Goal: Task Accomplishment & Management: Manage account settings

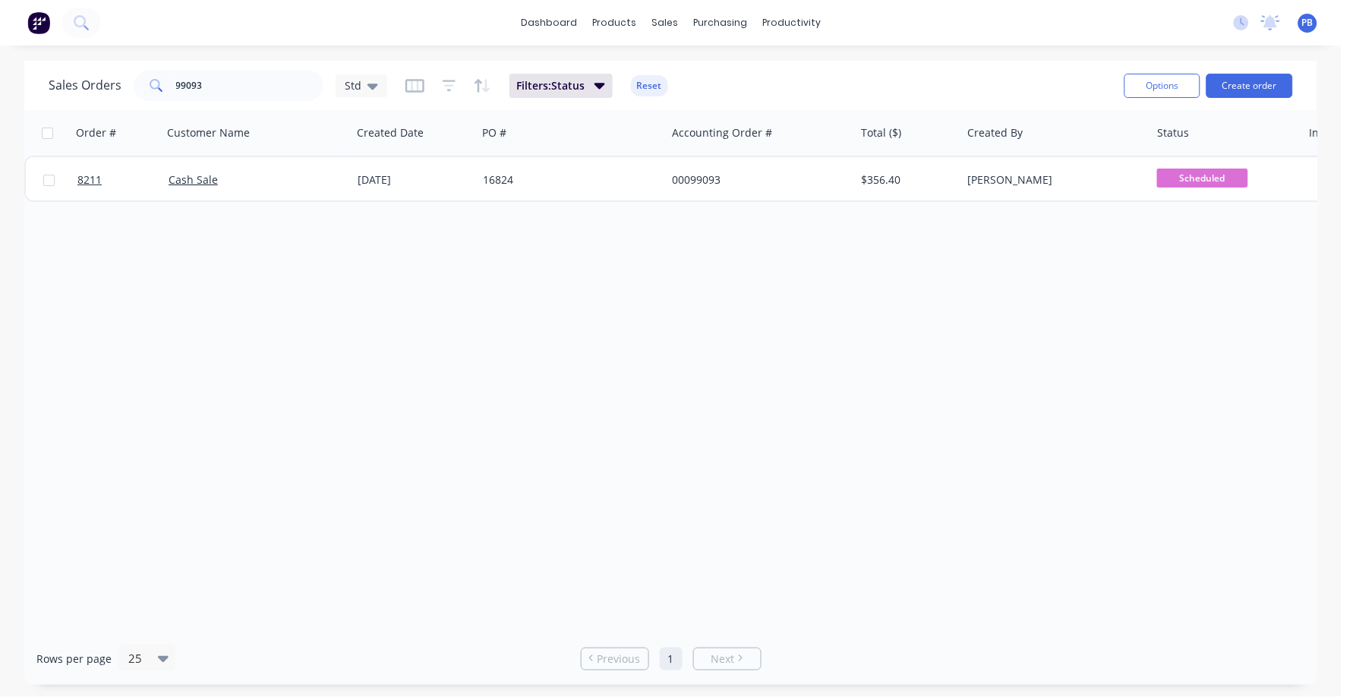
click at [388, 208] on div "Order # Customer Name Created Date PO # Accounting Order # Total ($) Created By…" at bounding box center [670, 371] width 1293 height 522
click at [231, 81] on input "99093" at bounding box center [250, 86] width 148 height 30
type input "99096"
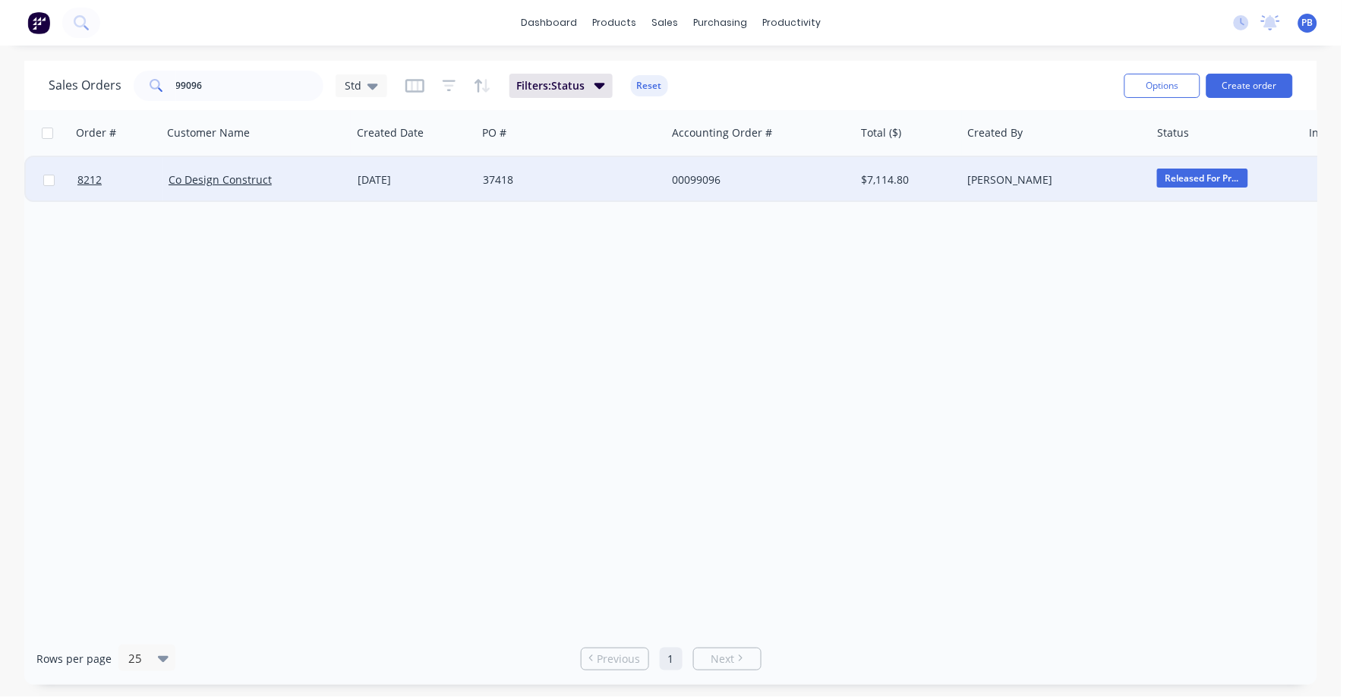
click at [682, 177] on div "00099096" at bounding box center [756, 179] width 169 height 15
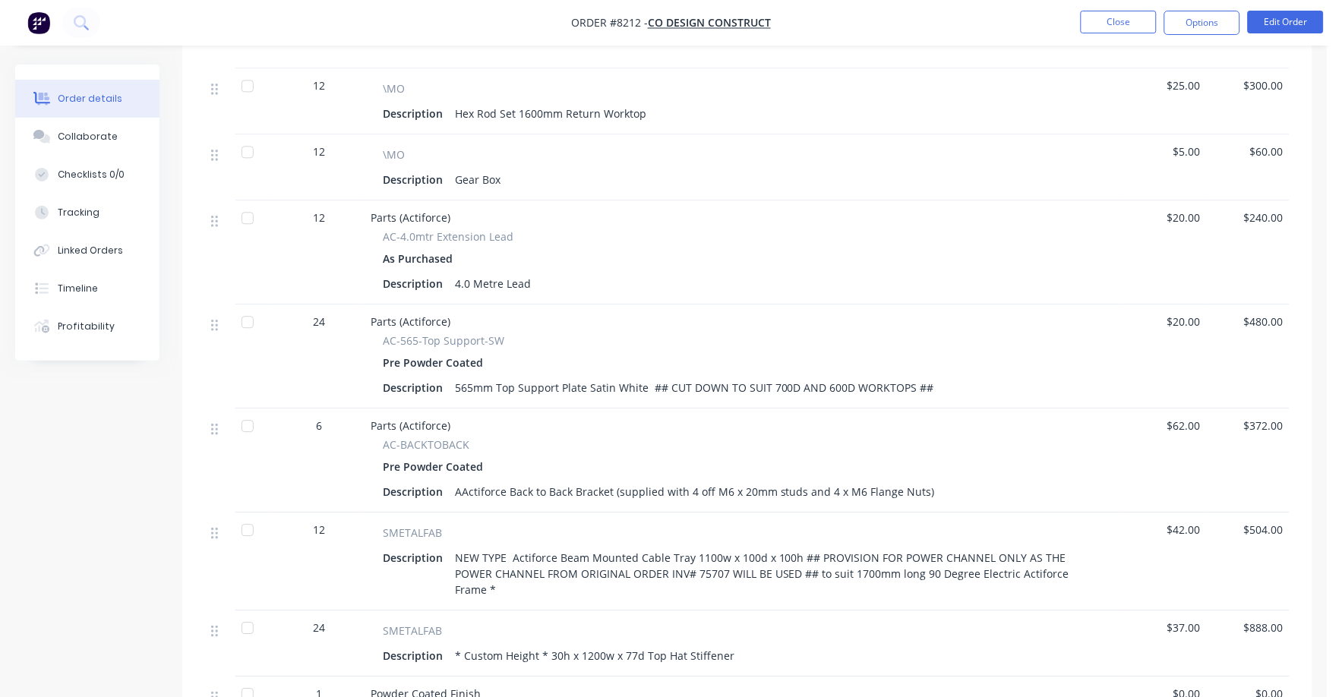
scroll to position [949, 0]
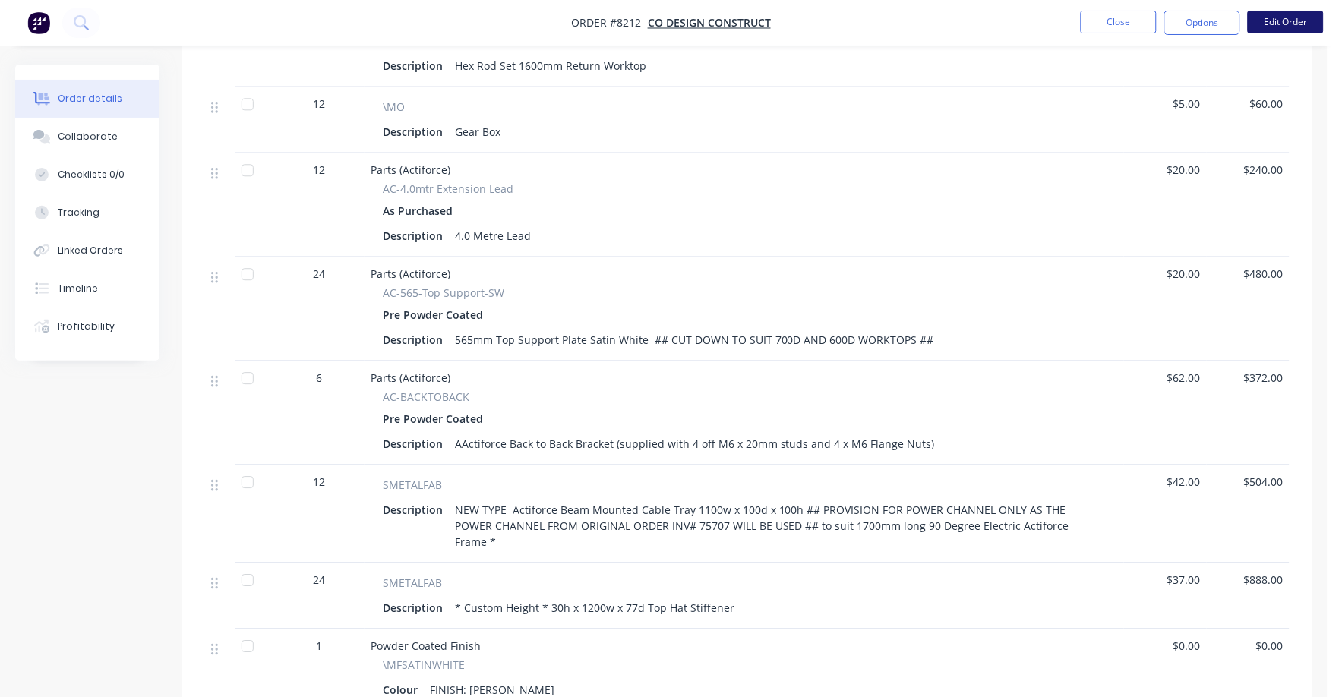
click at [1273, 21] on button "Edit Order" at bounding box center [1285, 22] width 76 height 23
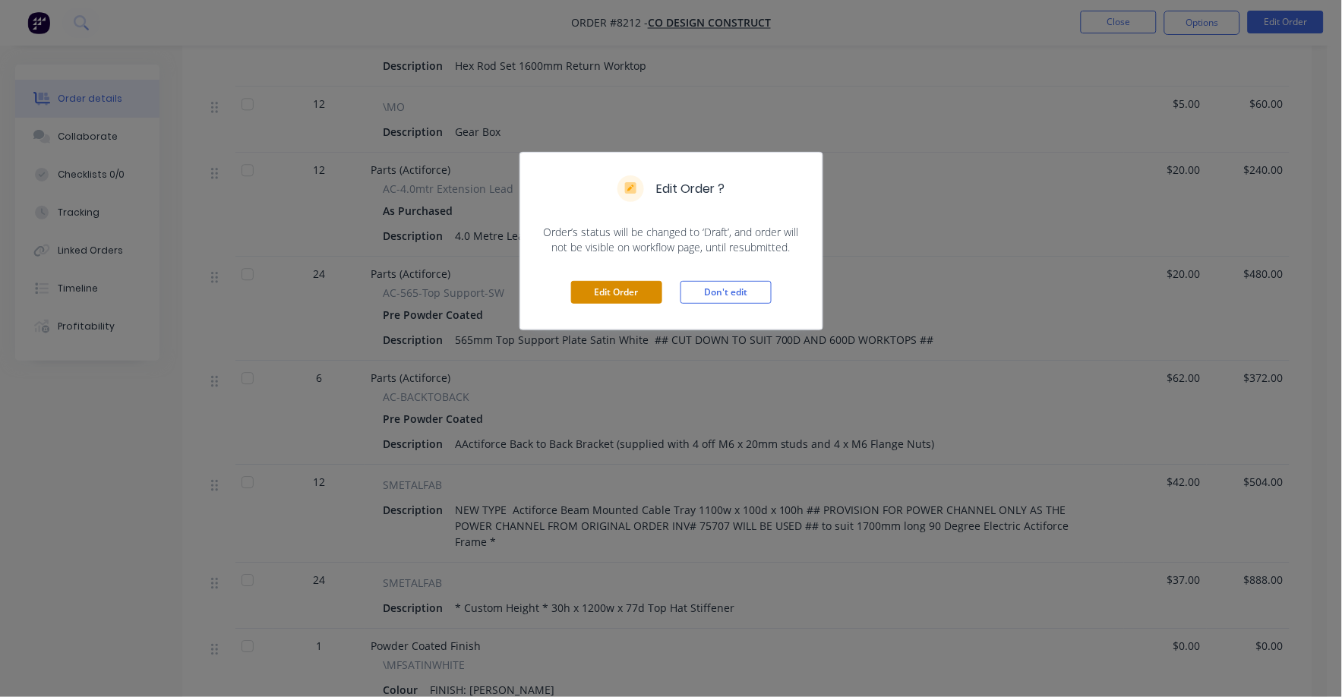
click at [632, 292] on button "Edit Order" at bounding box center [616, 292] width 91 height 23
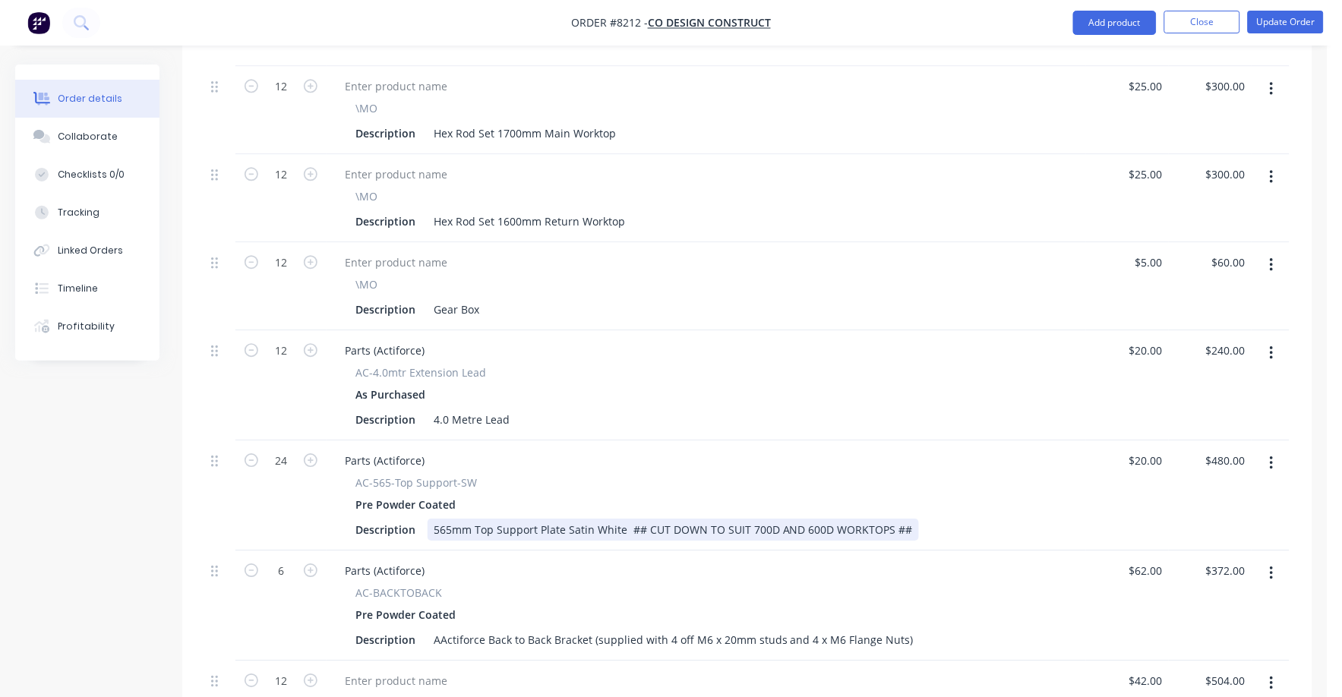
click at [443, 519] on div "565mm Top Support Plate Satin White ## CUT DOWN TO SUIT 700D AND 600D WORKTOPS …" at bounding box center [672, 530] width 491 height 22
drag, startPoint x: 449, startPoint y: 508, endPoint x: 430, endPoint y: 508, distance: 19.0
click at [430, 519] on div "565mm Top Support Plate Satin White ## CUT DOWN TO SUIT 700D AND 600D WORKTOPS …" at bounding box center [672, 530] width 491 height 22
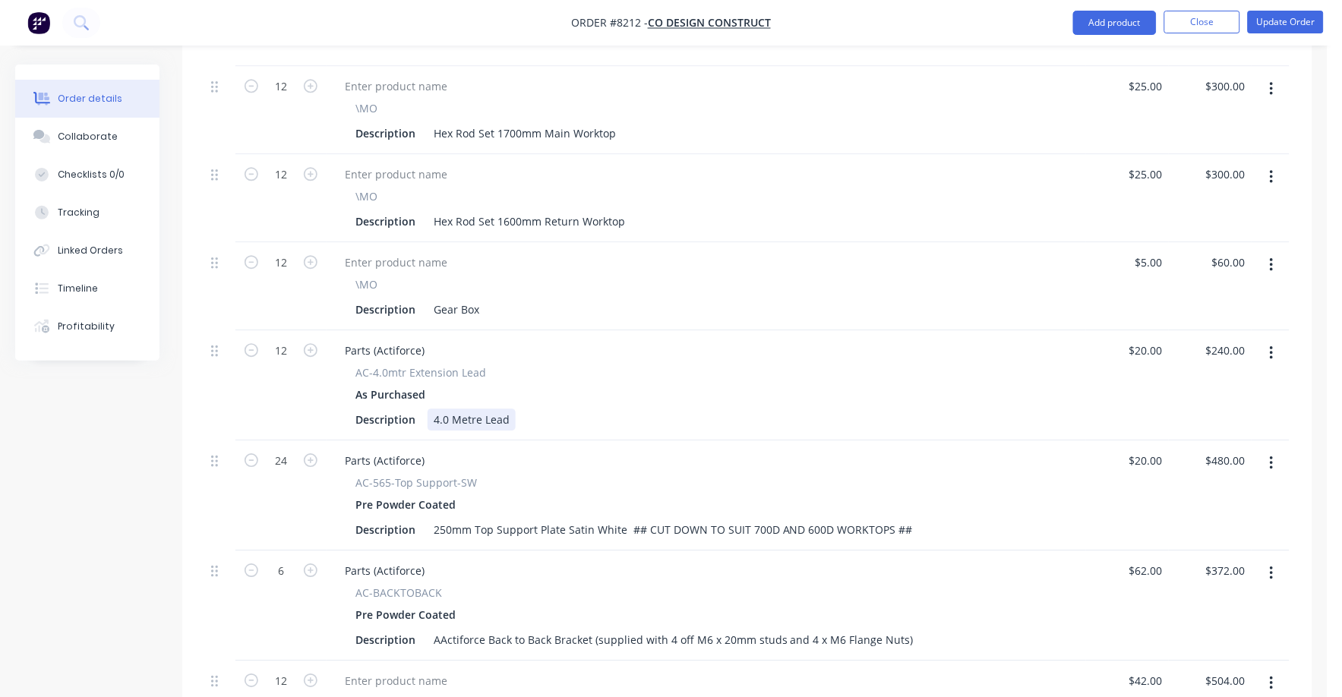
click at [610, 417] on div "Parts (Actiforce) AC-4.0mtr Extension Lead As Purchased Description 4.0 Metre L…" at bounding box center [705, 385] width 759 height 110
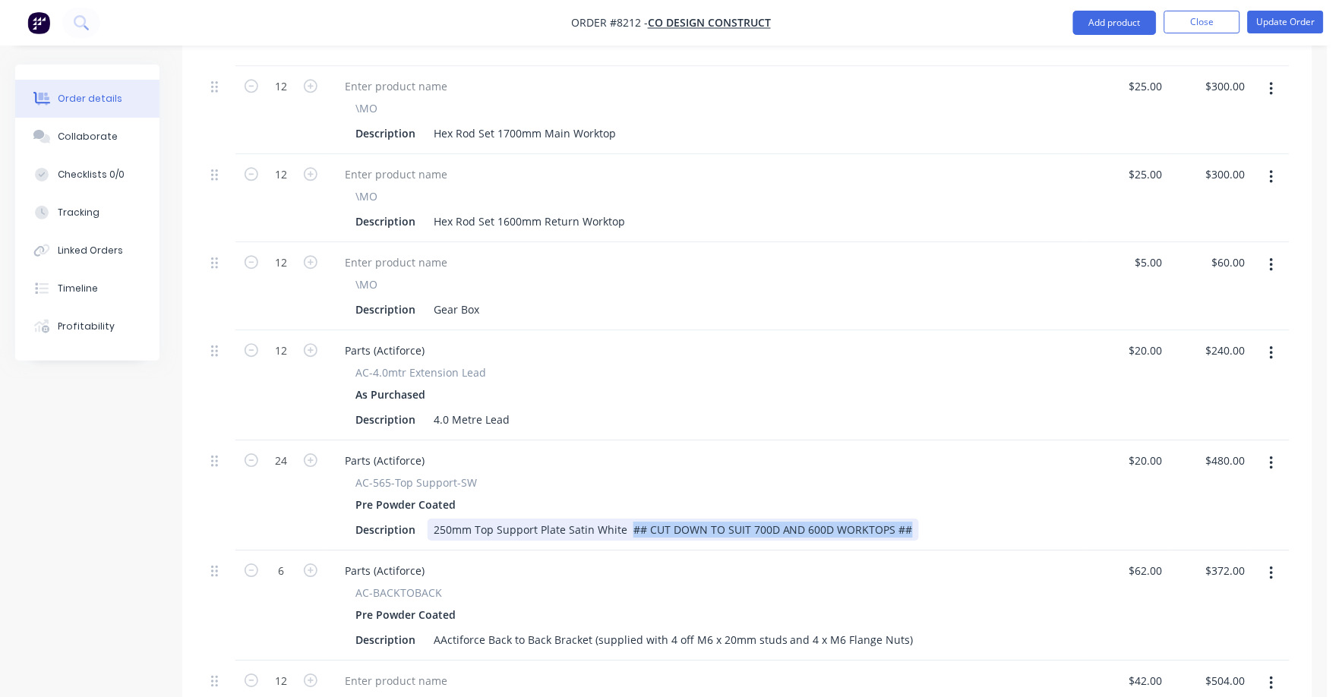
drag, startPoint x: 625, startPoint y: 507, endPoint x: 903, endPoint y: 515, distance: 278.0
click at [903, 519] on div "250mm Top Support Plate Satin White ## CUT DOWN TO SUIT 700D AND 600D WORKTOPS …" at bounding box center [672, 530] width 491 height 22
click at [875, 475] on div "AC-565-Top Support-SW" at bounding box center [706, 483] width 702 height 16
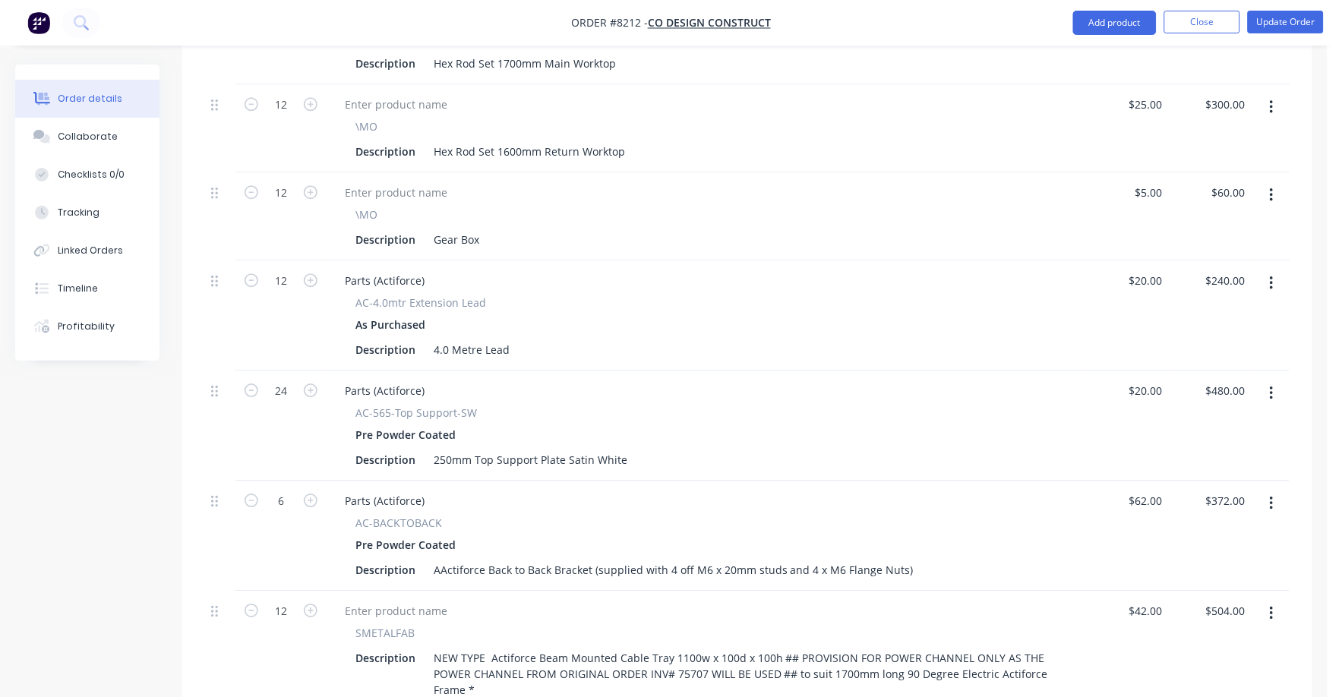
scroll to position [1139, 0]
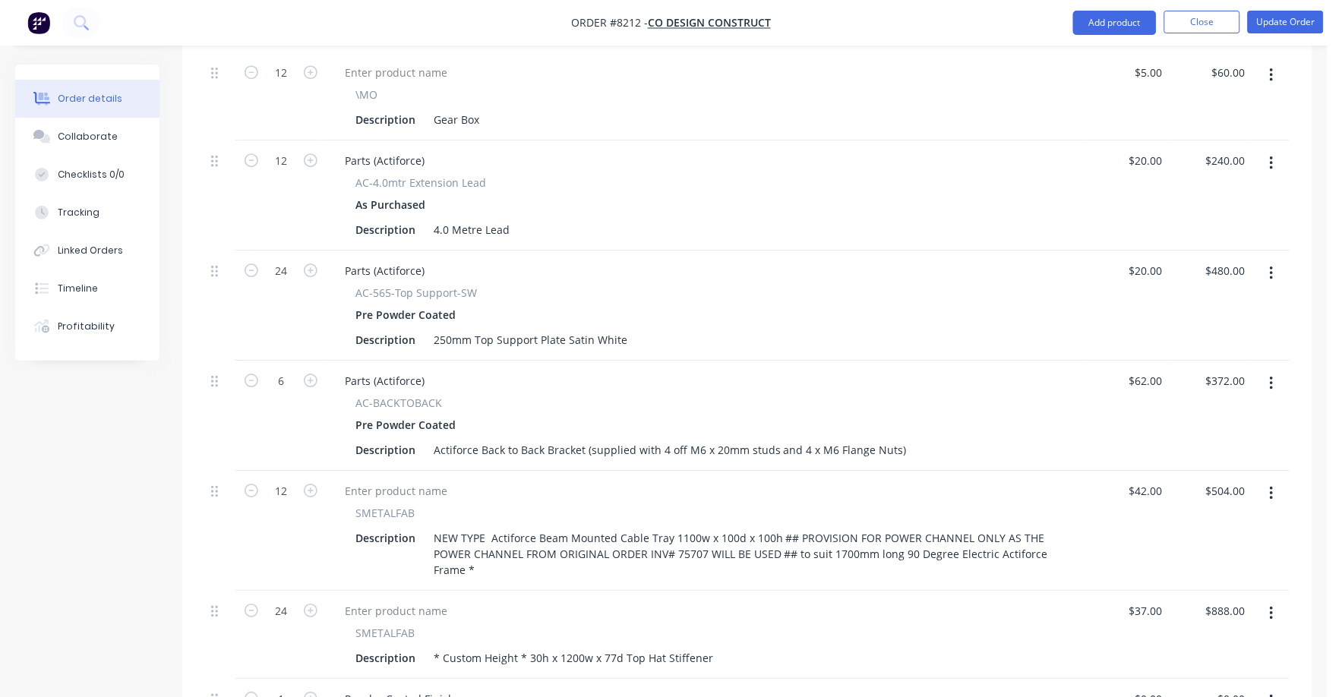
click at [561, 395] on div "AC-BACKTOBACK" at bounding box center [706, 403] width 702 height 16
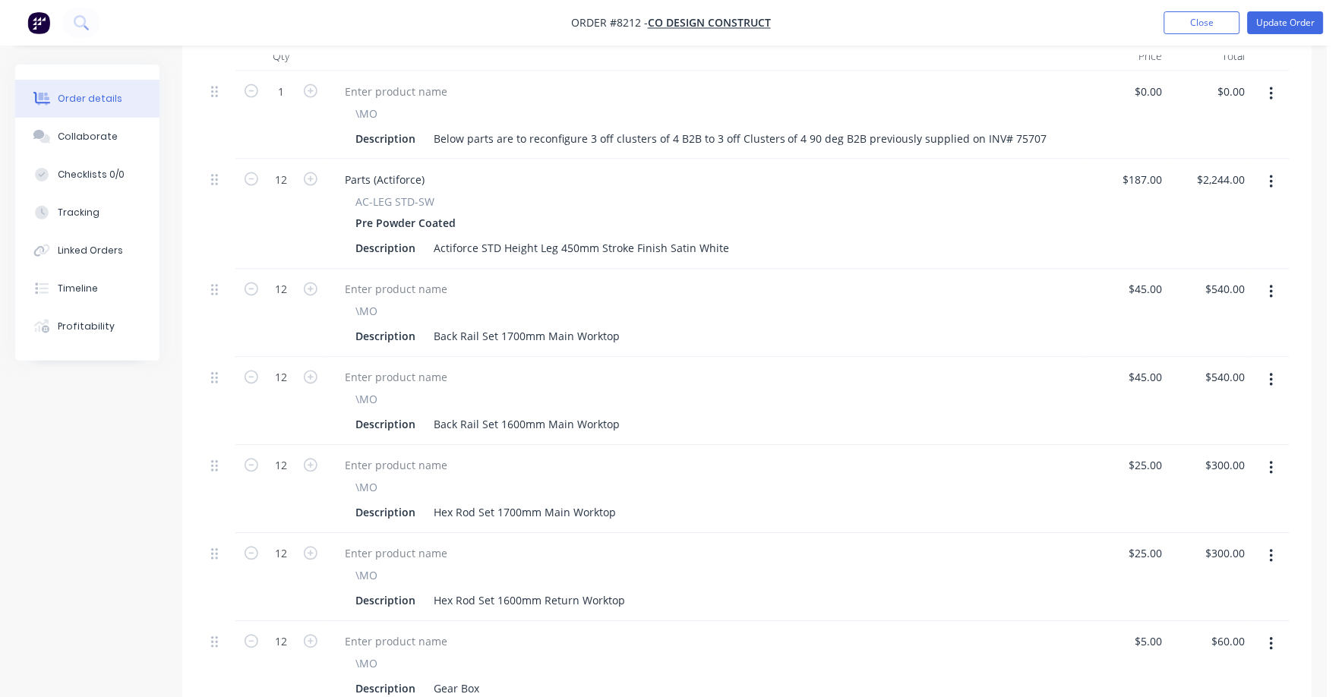
scroll to position [475, 0]
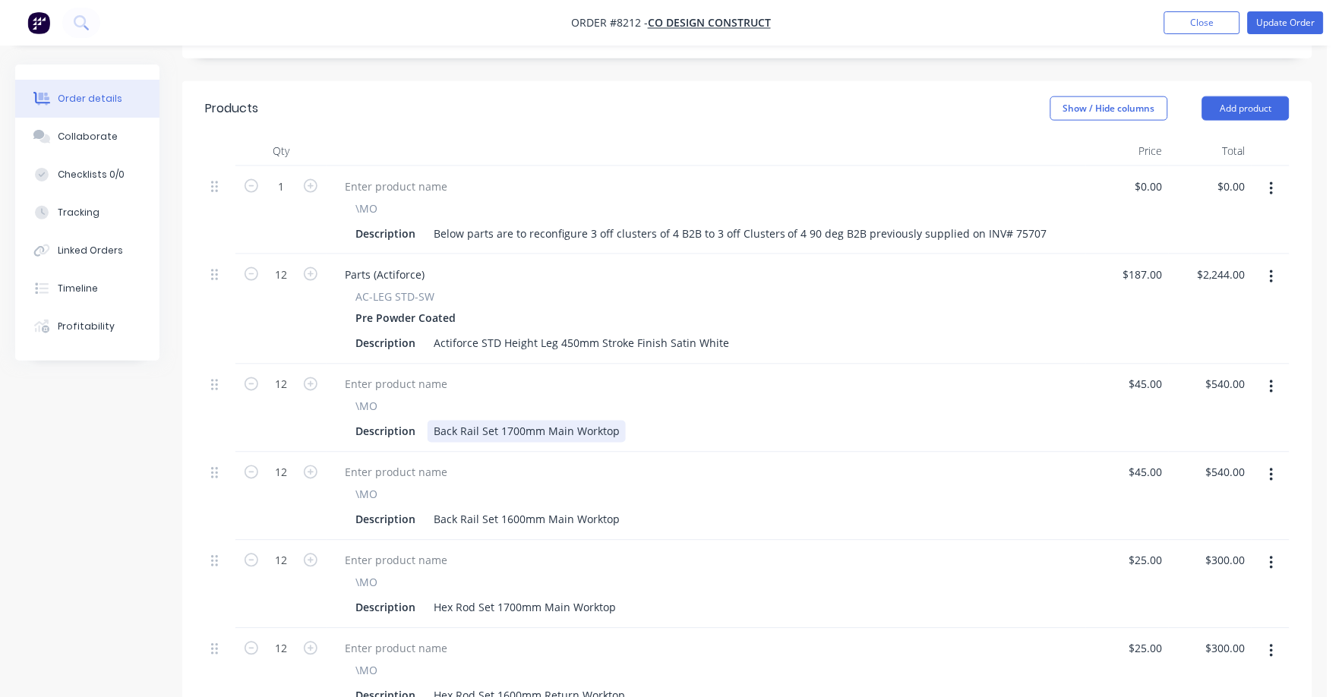
click at [623, 421] on div "Description Back Rail Set 1700mm Main Worktop" at bounding box center [703, 432] width 708 height 22
click at [634, 421] on div "Description Back Rail Set 1700mm Main Worktop (" at bounding box center [703, 432] width 708 height 22
click at [628, 421] on div "Description Back Rail Set 1700mm Main Worktop (" at bounding box center [703, 432] width 708 height 22
drag, startPoint x: 626, startPoint y: 411, endPoint x: 637, endPoint y: 411, distance: 11.4
click at [629, 421] on div "Description Back Rail Set 1700mm Main Worktop (" at bounding box center [703, 432] width 708 height 22
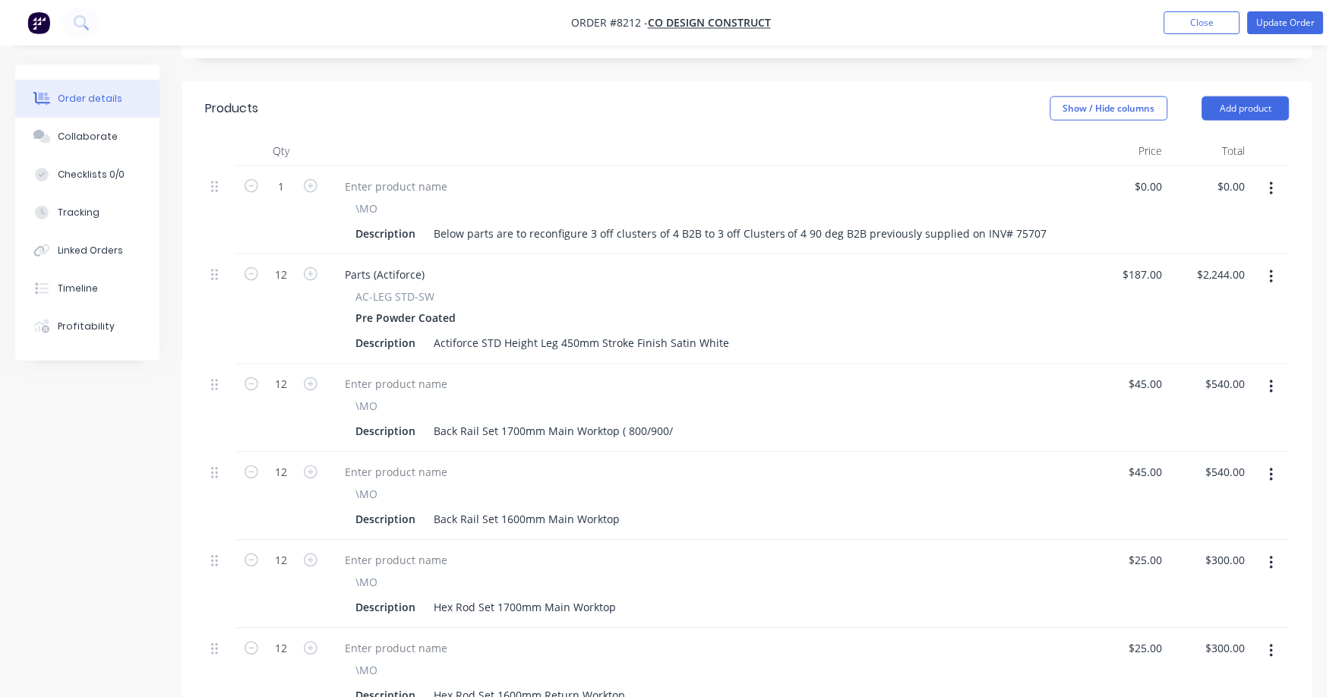
click at [682, 421] on div "Description Back Rail Set 1700mm Main Worktop ( 800/900/" at bounding box center [703, 432] width 708 height 22
click at [675, 421] on div "Description Back Rail Set 1700mm Main Worktop ( 800/900/" at bounding box center [703, 432] width 708 height 22
click at [673, 421] on div "Back Rail Set 1700mm Main Worktop ( 800/900/" at bounding box center [552, 432] width 251 height 22
click at [629, 509] on div "Description Back Rail Set 1600mm Main Worktop" at bounding box center [703, 520] width 708 height 22
click at [481, 509] on div "Back Rail Set 1600mm Main Worktop" at bounding box center [526, 520] width 198 height 22
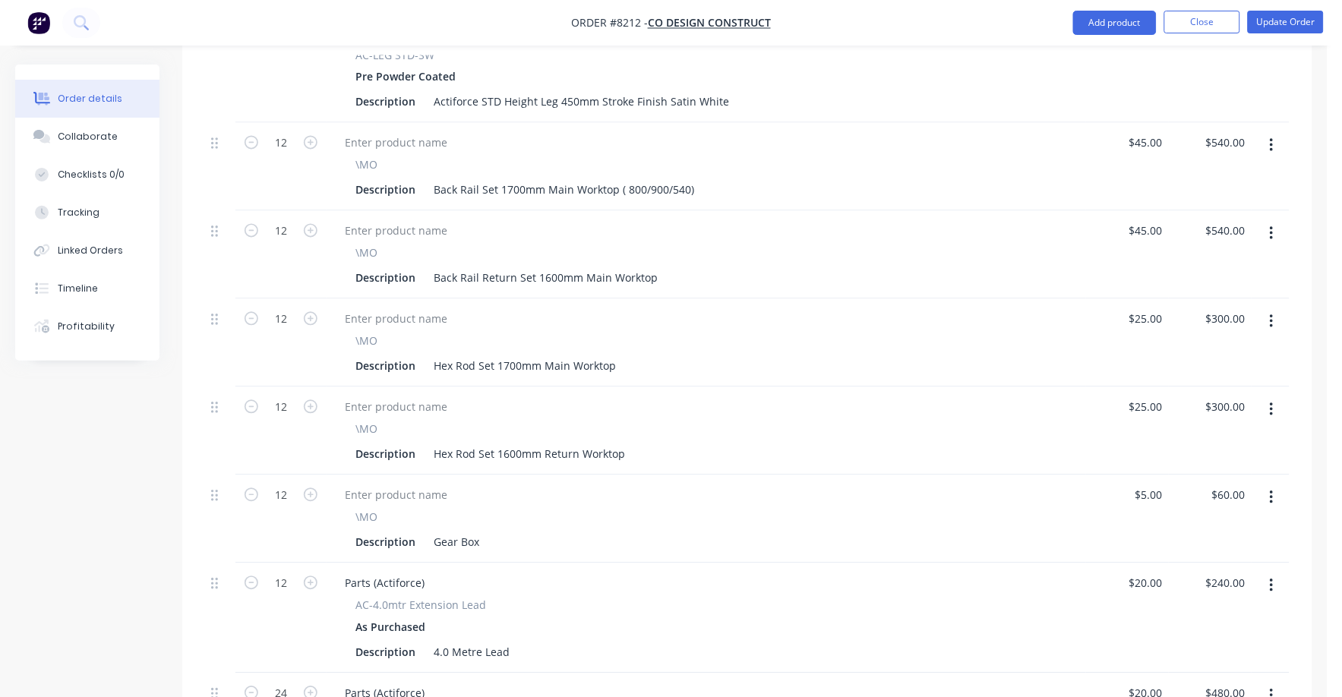
scroll to position [664, 0]
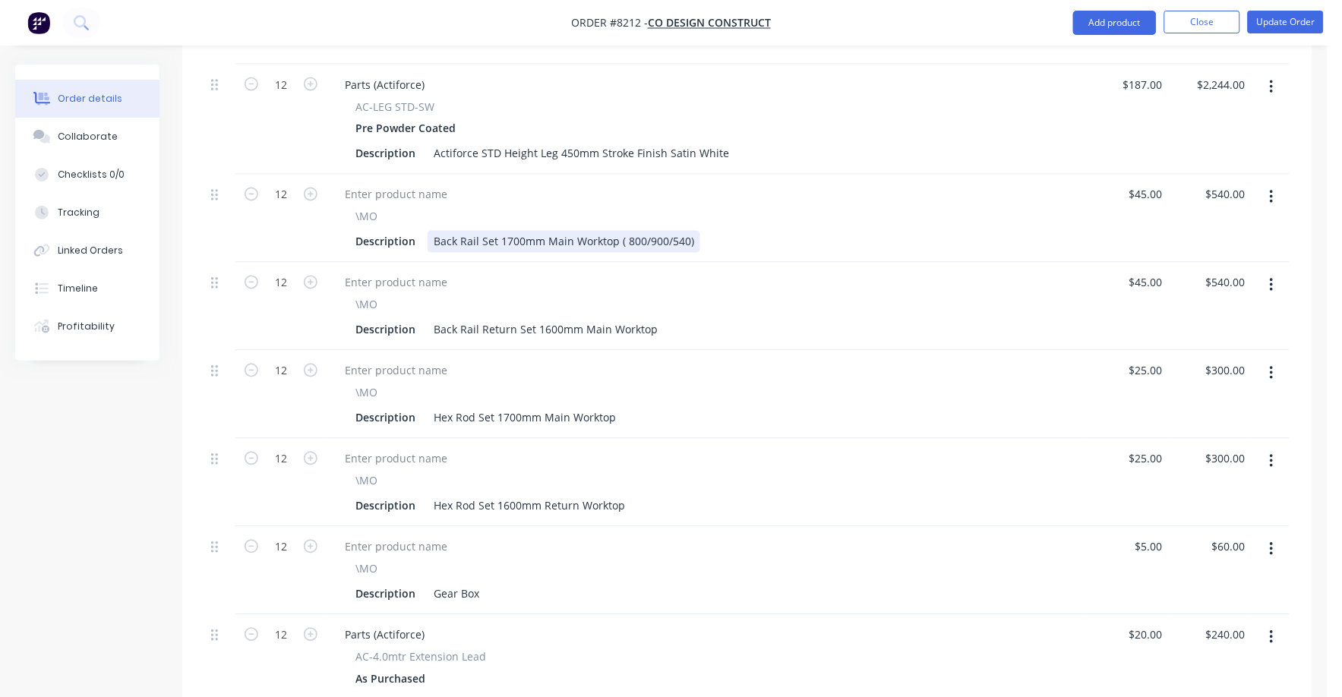
click at [678, 231] on div "Back Rail Set 1700mm Main Worktop ( 800/900/540)" at bounding box center [563, 242] width 273 height 22
click at [681, 231] on div "Back Rail Set 1700mm Main Worktop ( 800/900/540)" at bounding box center [563, 242] width 273 height 22
drag, startPoint x: 711, startPoint y: 320, endPoint x: 704, endPoint y: 318, distance: 7.7
click at [711, 320] on div "\MO Description Back Rail Return Set 1600mm Main Worktop" at bounding box center [705, 307] width 759 height 88
drag, startPoint x: 615, startPoint y: 221, endPoint x: 705, endPoint y: 222, distance: 90.4
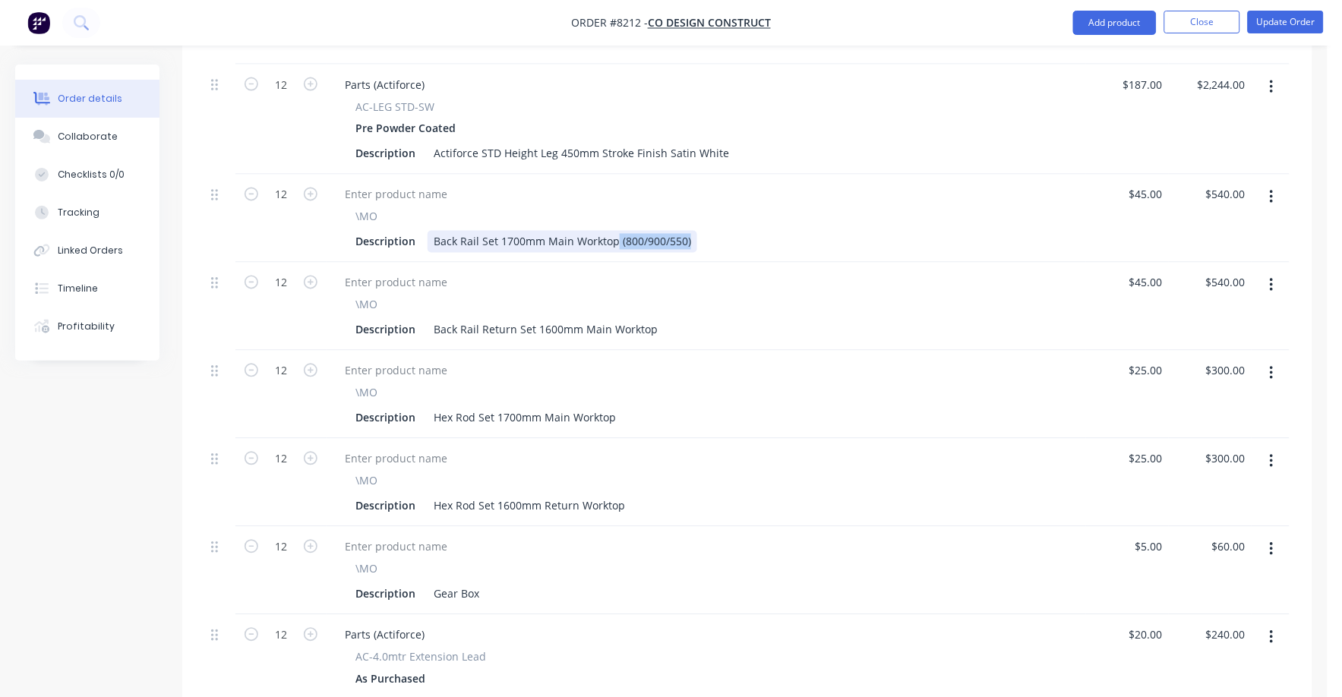
click at [705, 231] on div "Description Back Rail Set 1700mm Main Worktop (800/900/550)" at bounding box center [703, 242] width 708 height 22
copy div "(800/900/550)"
click at [665, 319] on div "Description Back Rail Return Set 1600mm Main Worktop" at bounding box center [703, 330] width 708 height 22
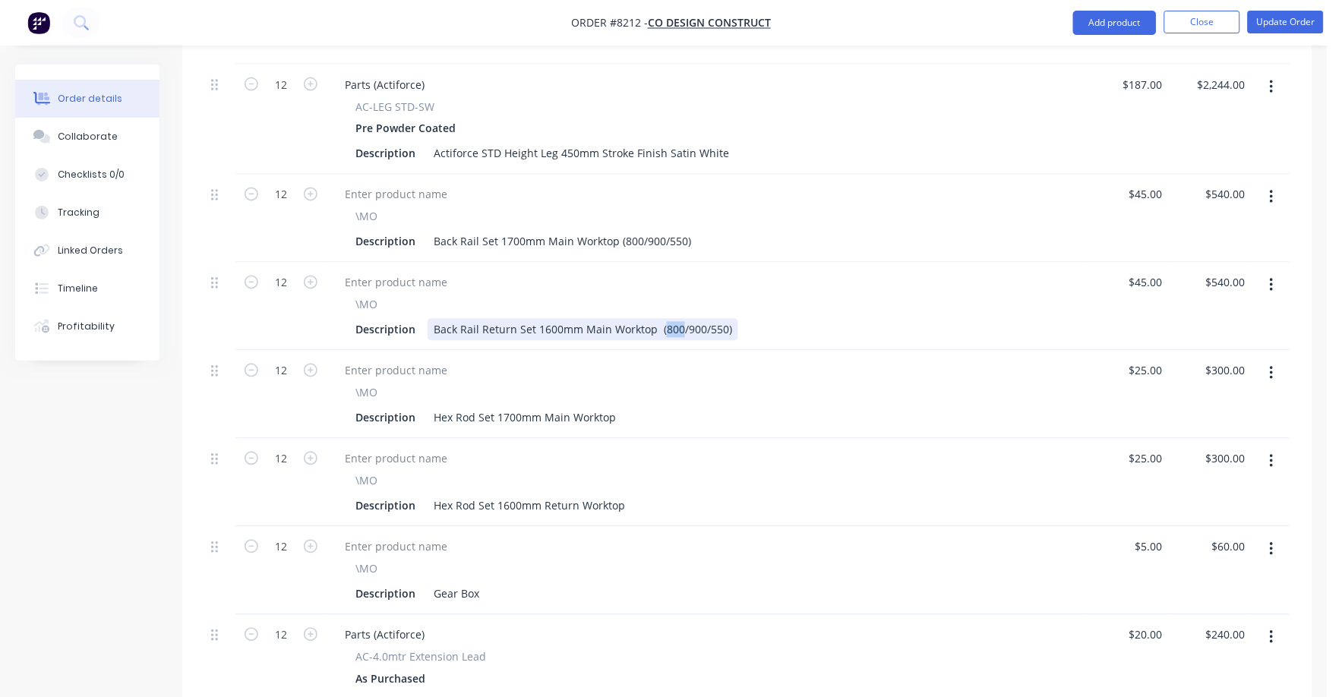
drag, startPoint x: 661, startPoint y: 307, endPoint x: 676, endPoint y: 308, distance: 14.4
click at [676, 319] on div "Back Rail Return Set 1600mm Main Worktop (800/900/550)" at bounding box center [582, 330] width 311 height 22
click at [676, 319] on div "Back Rail Return Set 1600mm Main Worktop (500/900/550)" at bounding box center [582, 330] width 311 height 22
click at [850, 231] on div "Description Back Rail Set 1700mm Main Worktop (800/900/550)" at bounding box center [703, 242] width 708 height 22
click at [638, 231] on div "Back Rail Set 1700mm Main Worktop (800/900/550)" at bounding box center [562, 242] width 270 height 22
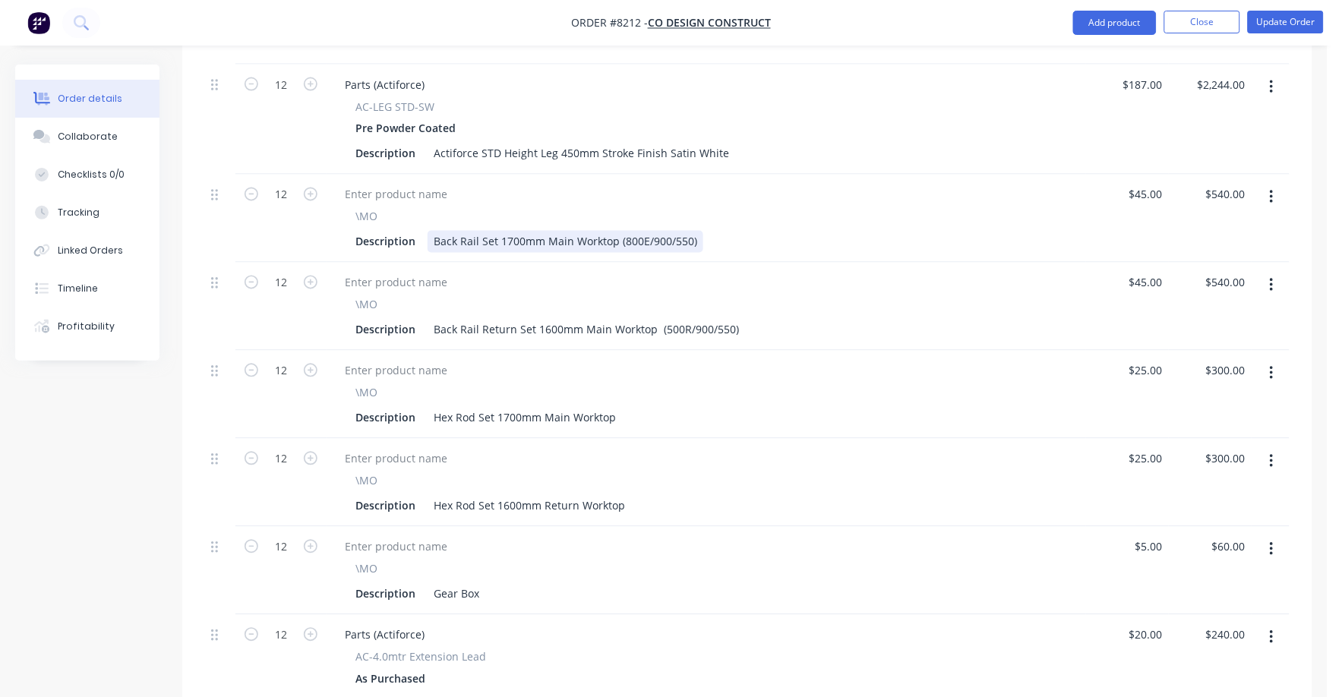
drag, startPoint x: 687, startPoint y: 216, endPoint x: 710, endPoint y: 217, distance: 22.8
click at [687, 231] on div "Back Rail Set 1700mm Main Worktop (800E/900/550)" at bounding box center [565, 242] width 276 height 22
click at [728, 319] on div "Back Rail Return Set 1600mm Main Worktop (500R/900/550)" at bounding box center [585, 330] width 317 height 22
click at [656, 407] on div "Description Hex Rod Set 1700mm Main Worktop" at bounding box center [703, 418] width 708 height 22
click at [623, 407] on div "Description Hex Rod Set 1700mm Main Worktop" at bounding box center [703, 418] width 708 height 22
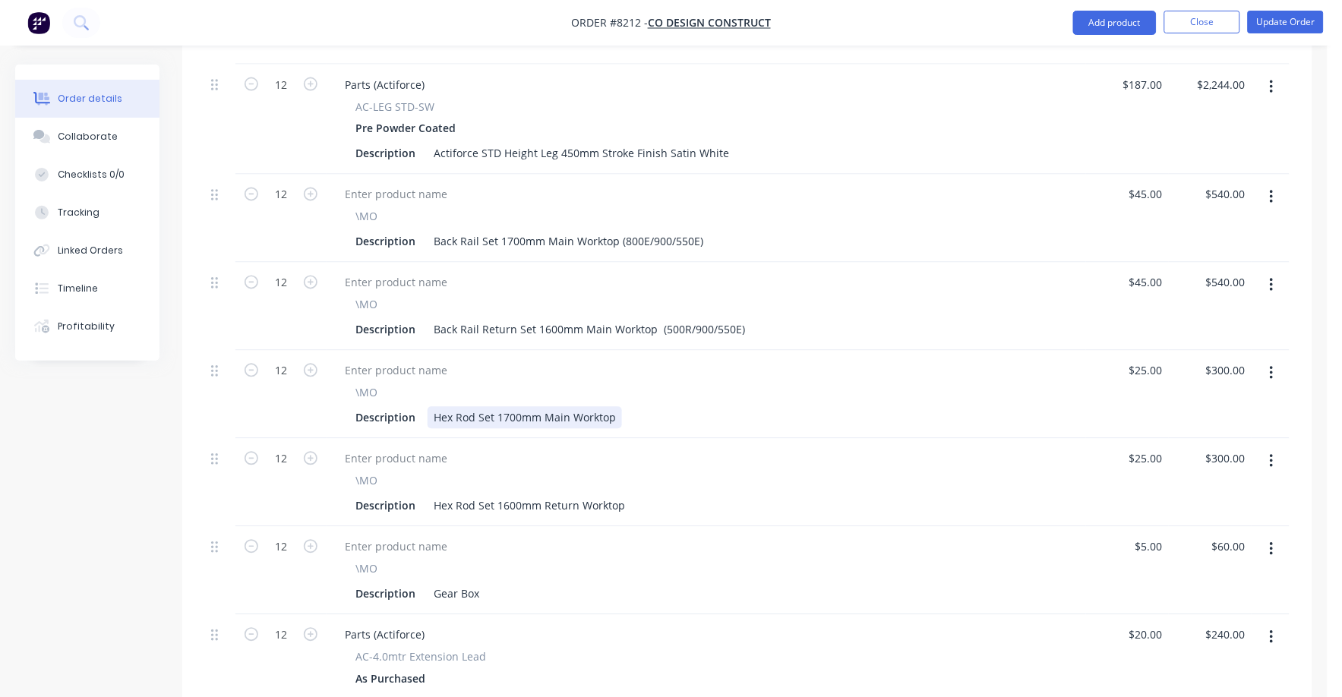
drag, startPoint x: 607, startPoint y: 393, endPoint x: 626, endPoint y: 395, distance: 19.0
click at [608, 407] on div "Hex Rod Set 1700mm Main Worktop" at bounding box center [524, 418] width 194 height 22
click at [628, 407] on div "Description Hex Rod Set 1700mm Main Worktop" at bounding box center [703, 418] width 708 height 22
click at [629, 407] on div "Description Hex Rod Set 1700mm Main Worktop" at bounding box center [703, 418] width 708 height 22
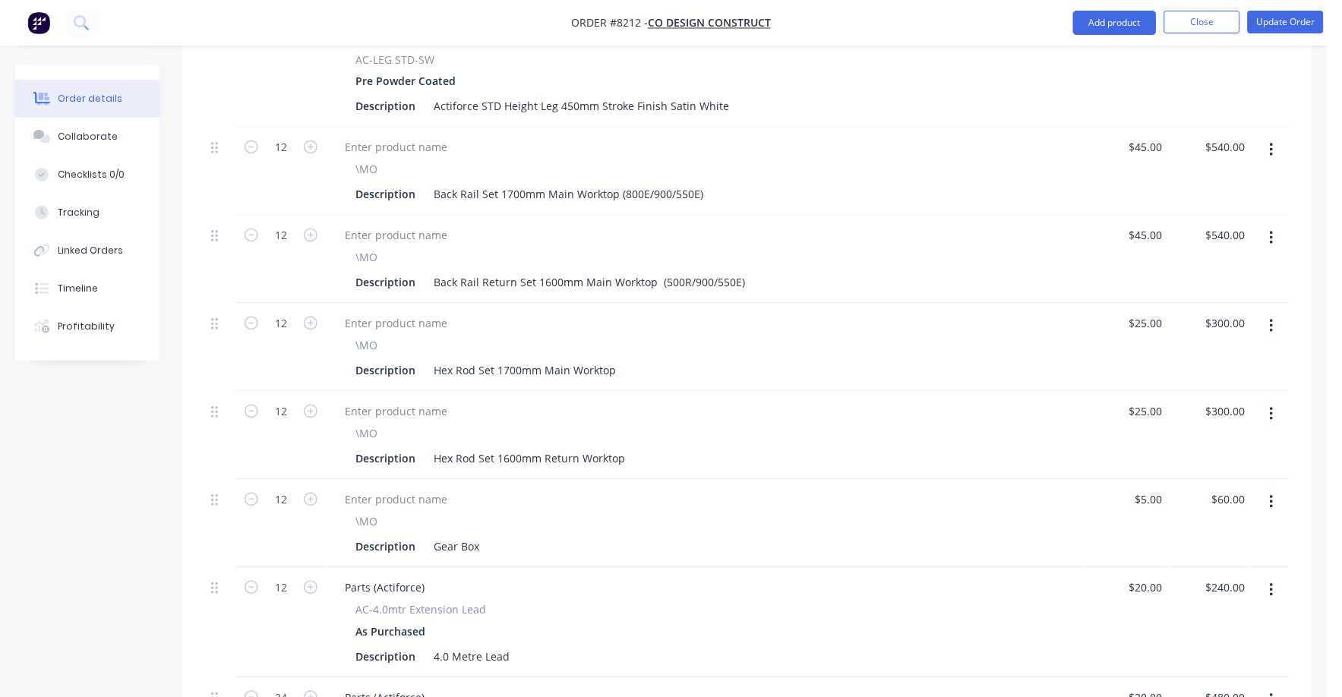
scroll to position [705, 0]
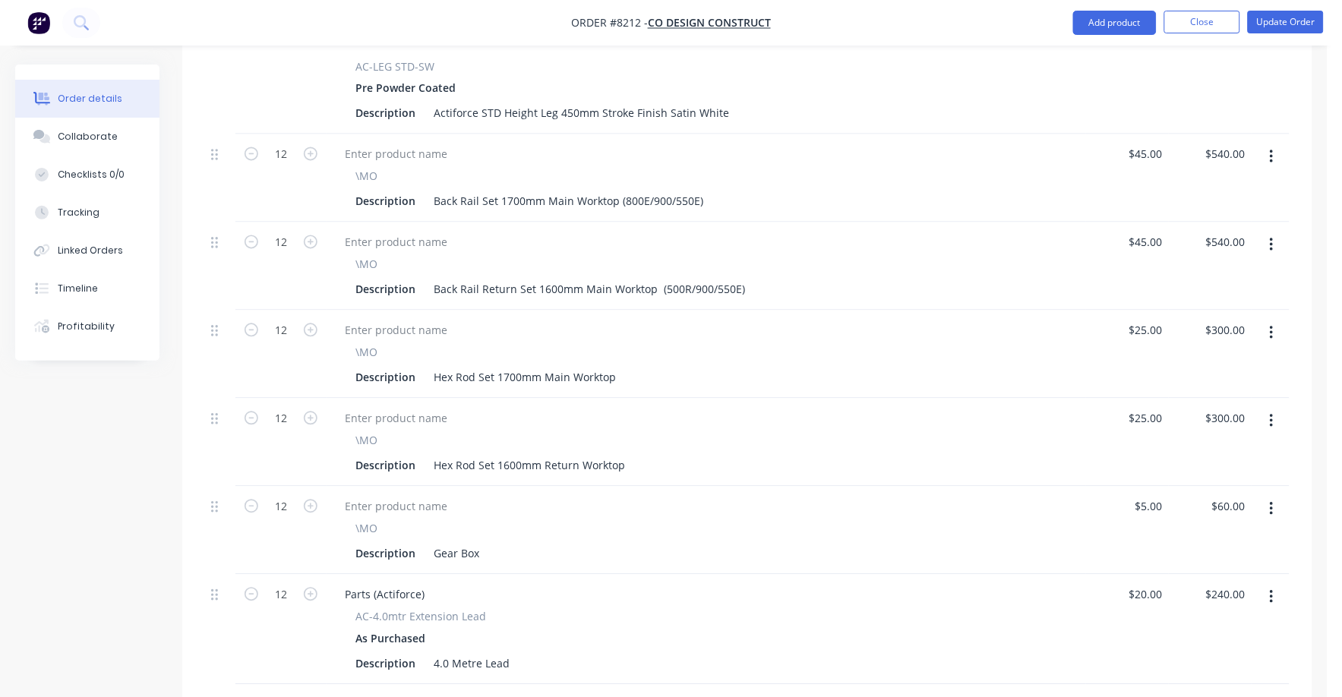
click at [629, 367] on div "Description Hex Rod Set 1700mm Main Worktop" at bounding box center [703, 378] width 708 height 22
click at [619, 367] on div "Description Hex Rod Set 1700mm Main Worktop" at bounding box center [703, 378] width 708 height 22
drag, startPoint x: 633, startPoint y: 355, endPoint x: 591, endPoint y: 354, distance: 41.8
click at [629, 367] on div "Description Hex Rod Set 1700mm Main Worktop" at bounding box center [703, 378] width 708 height 22
click at [626, 367] on div "Description Hex Rod Set 1700mm Main Worktop" at bounding box center [703, 378] width 708 height 22
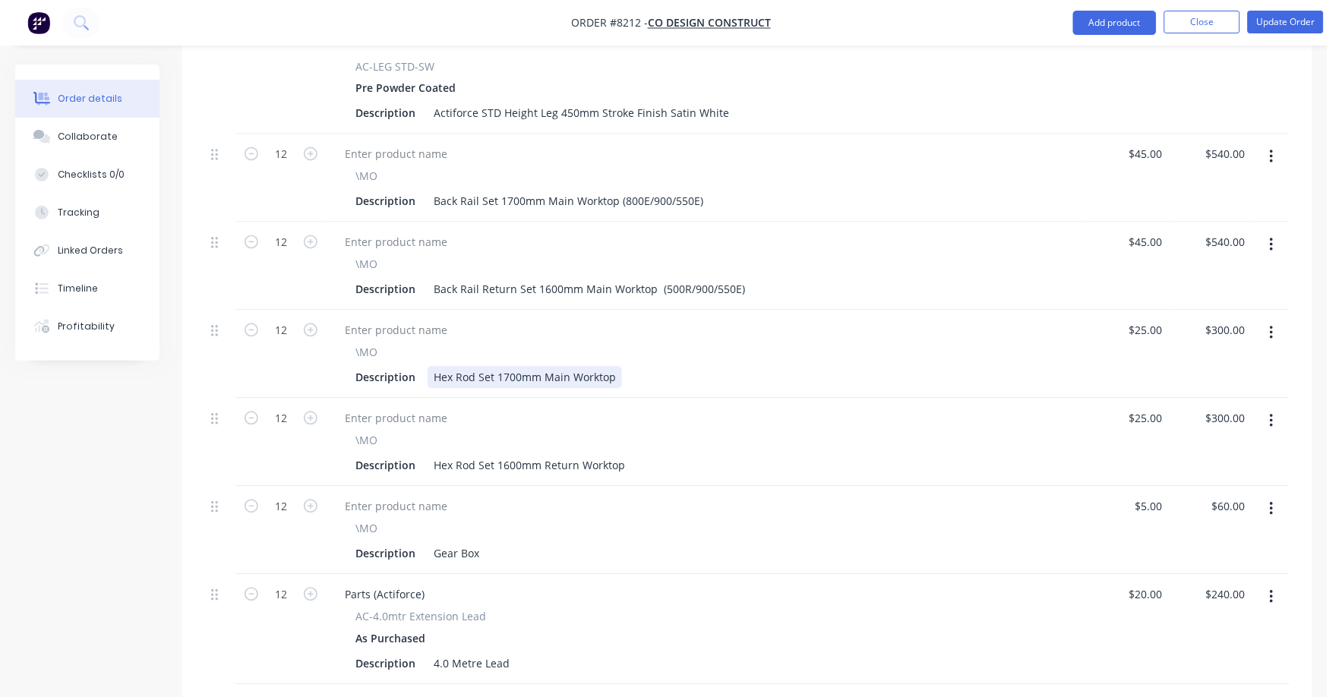
click at [617, 367] on div "Hex Rod Set 1700mm Main Worktop" at bounding box center [524, 378] width 194 height 22
drag, startPoint x: 623, startPoint y: 357, endPoint x: 633, endPoint y: 353, distance: 10.6
click at [625, 367] on div "Description Hex Rod Set 1700mm Main Worktop" at bounding box center [703, 378] width 708 height 22
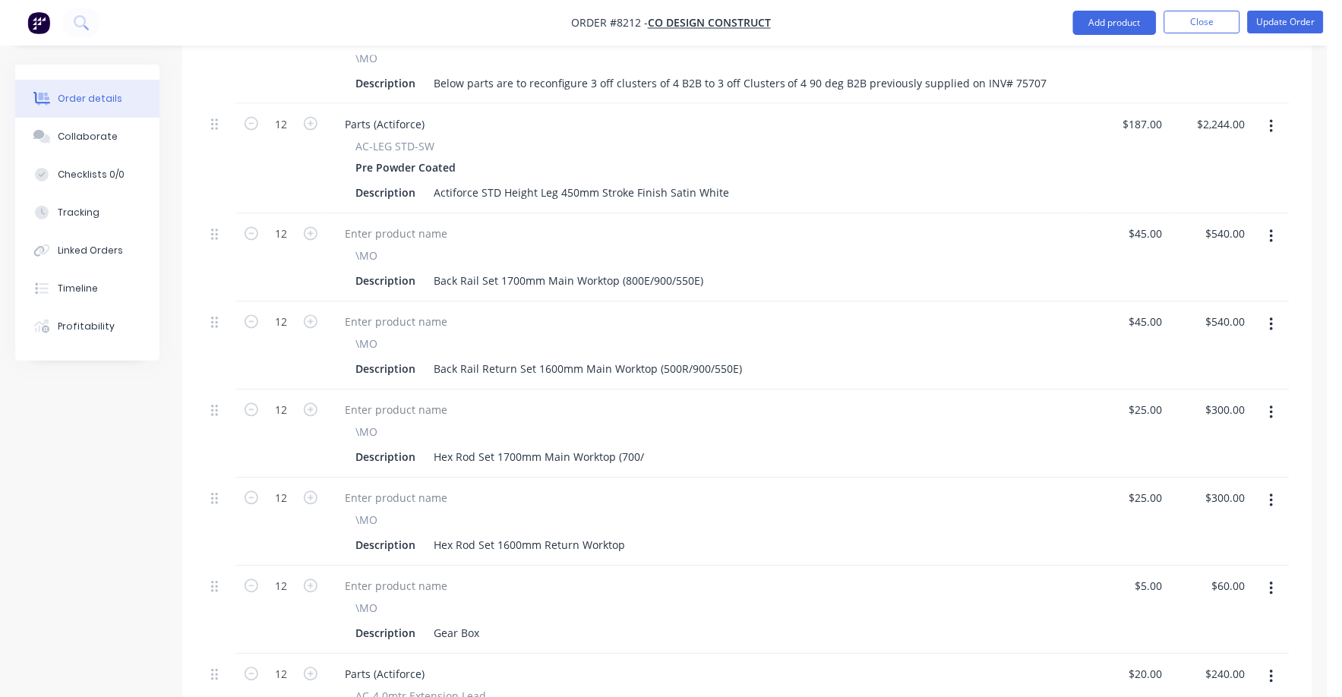
scroll to position [610, 0]
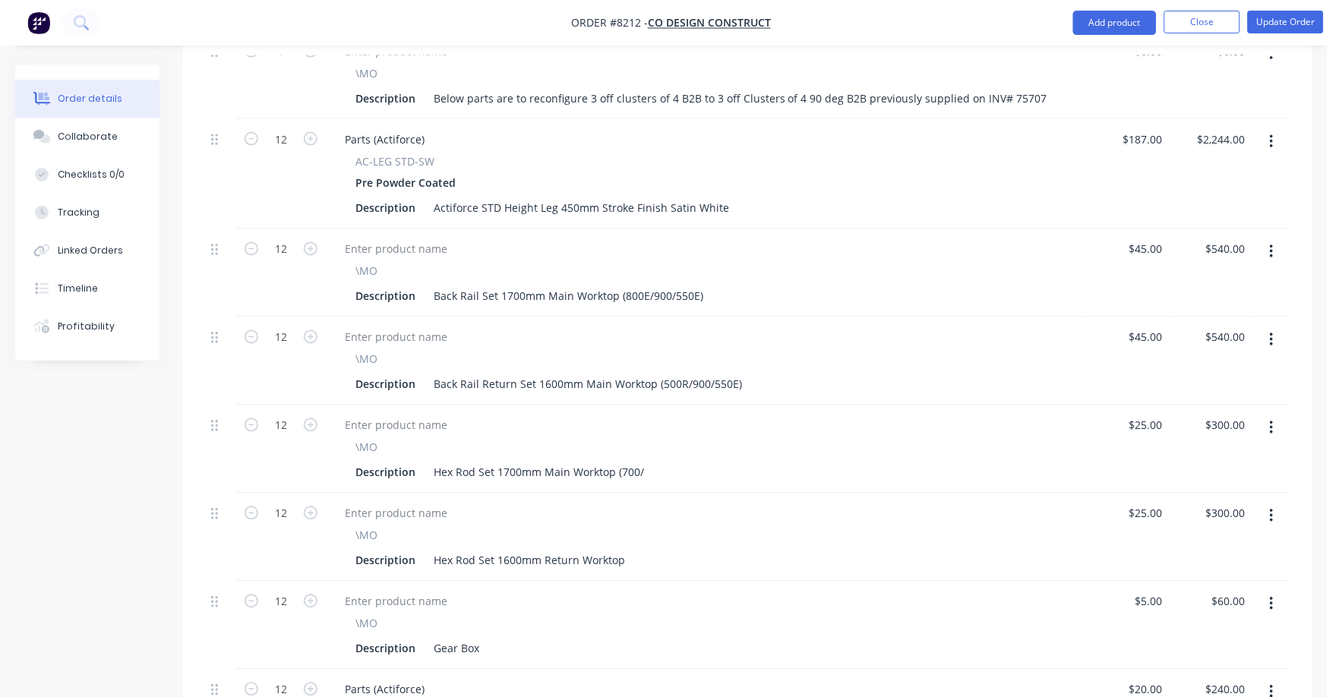
click at [664, 462] on div "Description Hex Rod Set 1700mm Main Worktop (700/" at bounding box center [703, 473] width 708 height 22
click at [648, 462] on div "Description Hex Rod Set 1700mm Main Worktop (700/" at bounding box center [703, 473] width 708 height 22
click at [644, 462] on div "Hex Rod Set 1700mm Main Worktop (700/" at bounding box center [538, 473] width 222 height 22
click at [656, 462] on div "Hex Rod Set 1700mm Main Worktop (700/780/700)" at bounding box center [560, 473] width 266 height 22
drag, startPoint x: 614, startPoint y: 452, endPoint x: 700, endPoint y: 451, distance: 85.8
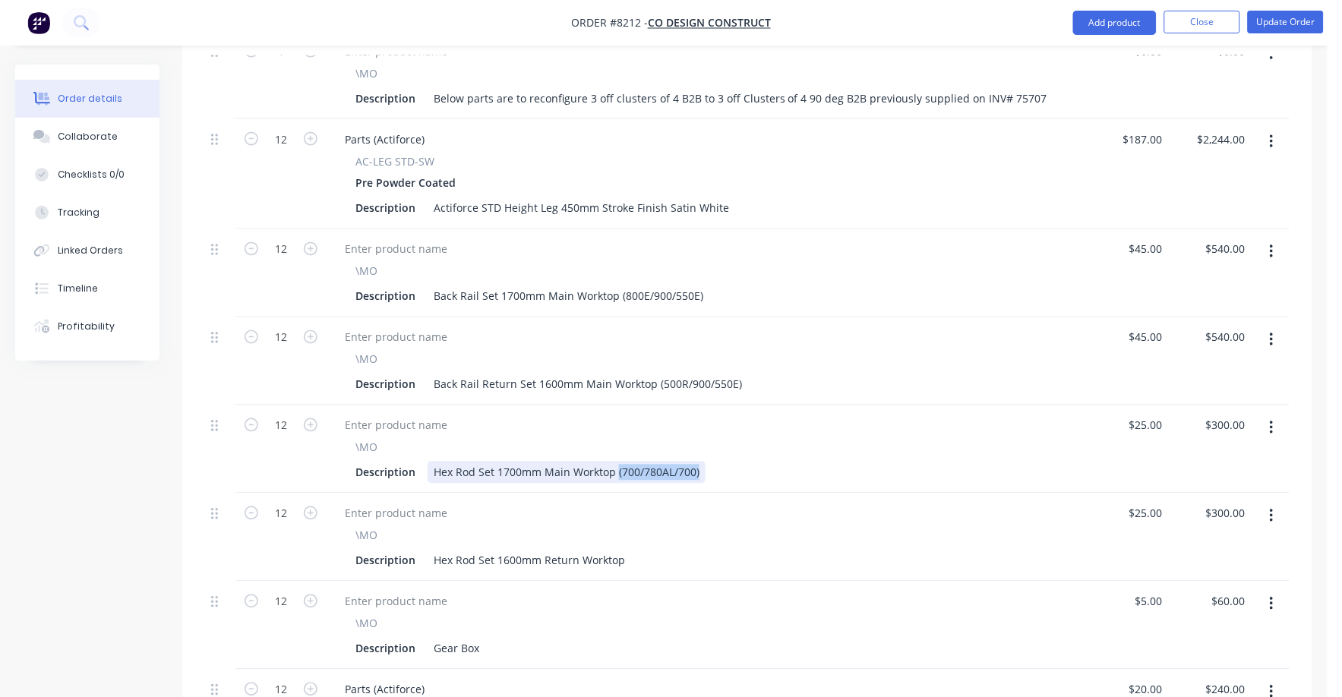
click at [700, 462] on div "Hex Rod Set 1700mm Main Worktop (700/780AL/700)" at bounding box center [566, 473] width 278 height 22
copy div "(700/780AL/700)"
click at [642, 550] on div "Description Hex Rod Set 1600mm Return Worktop" at bounding box center [703, 561] width 708 height 22
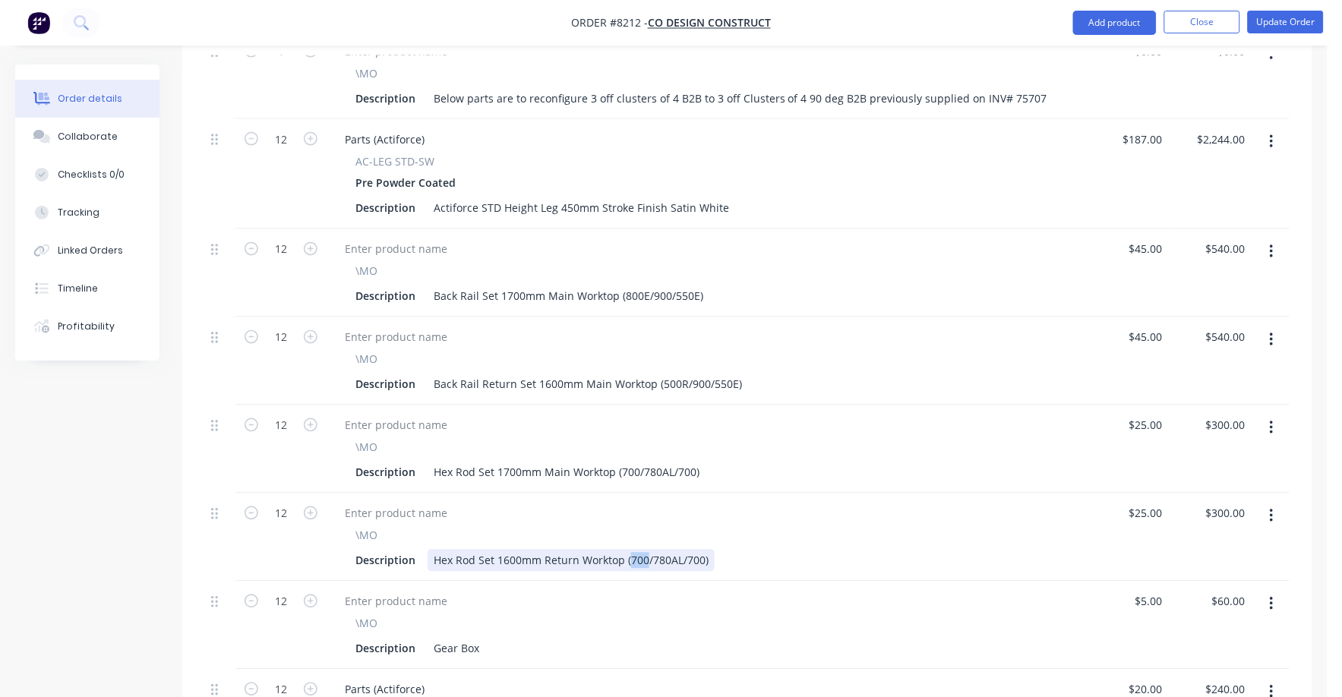
drag, startPoint x: 626, startPoint y: 540, endPoint x: 639, endPoint y: 540, distance: 12.9
click at [642, 550] on div "Hex Rod Set 1600mm Return Worktop (700/780AL/700)" at bounding box center [570, 561] width 287 height 22
click at [691, 550] on div "Hex Rod Set 1600mm Return Worktop (500/780AL/700)" at bounding box center [570, 561] width 287 height 22
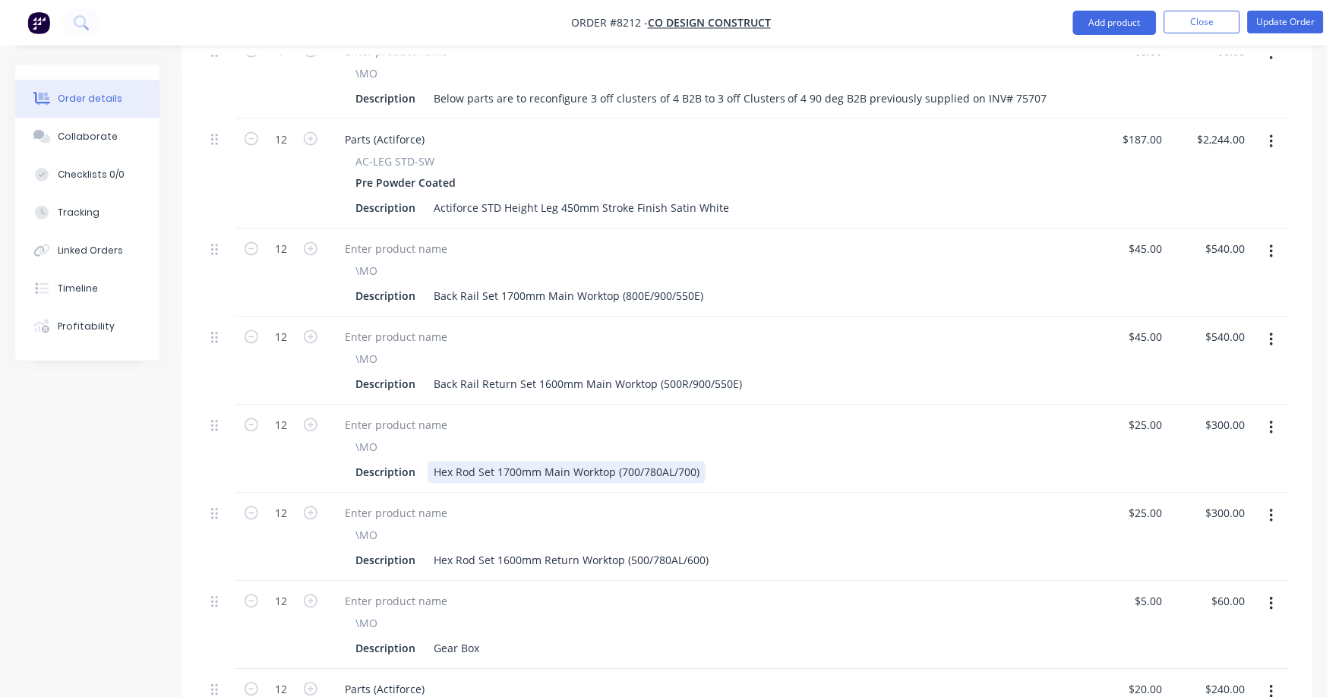
click at [859, 462] on div "Description Hex Rod Set 1700mm Main Worktop (700/780AL/700)" at bounding box center [703, 473] width 708 height 22
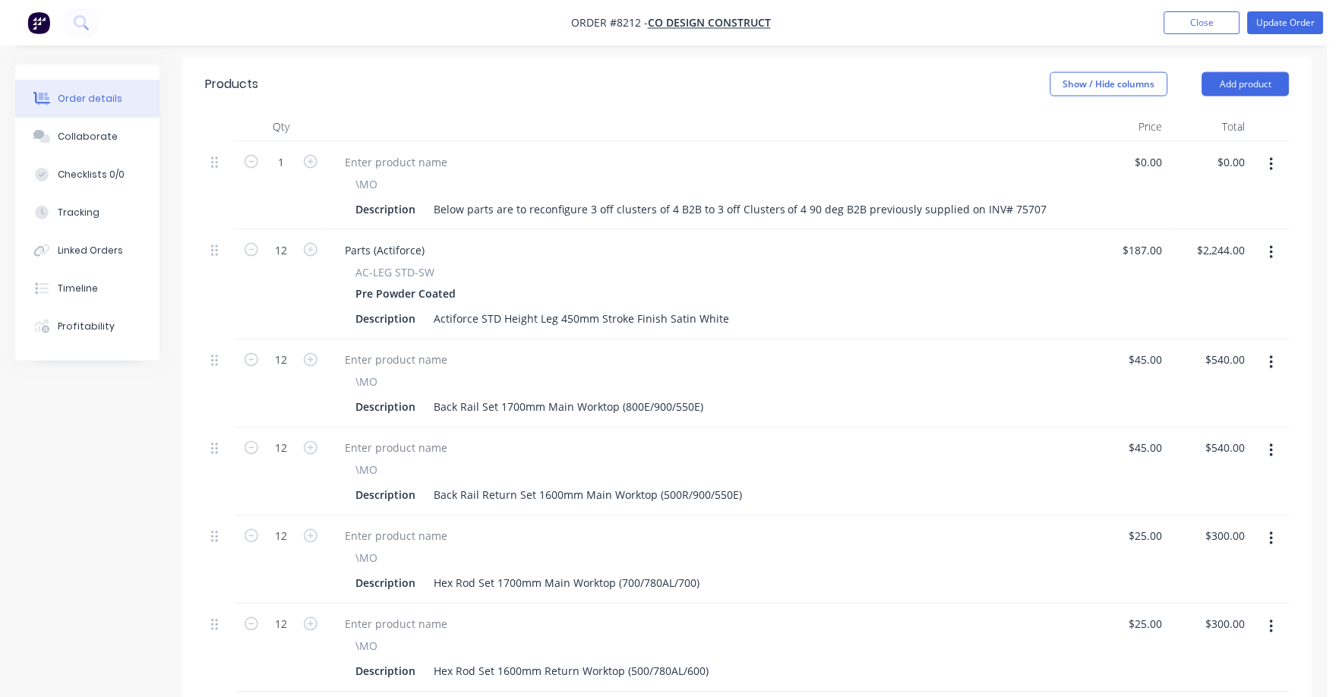
scroll to position [515, 0]
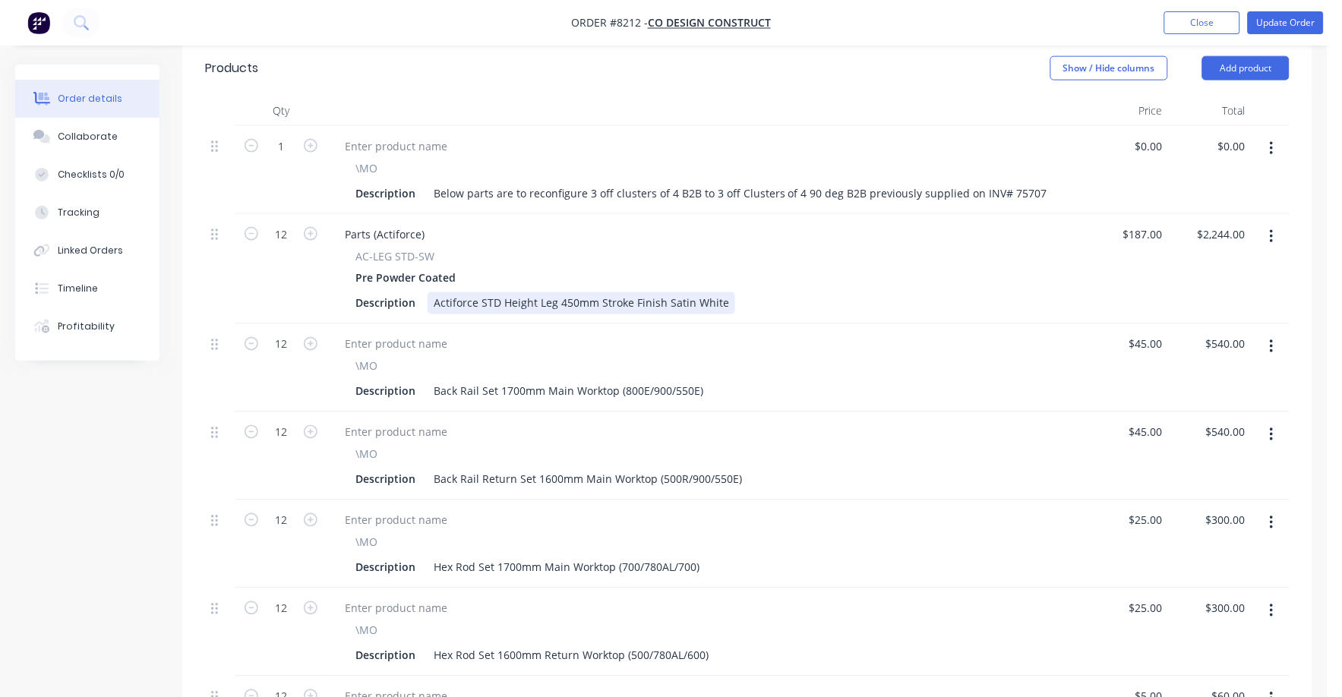
click at [657, 292] on div "Actiforce STD Height Leg 450mm Stroke Finish Satin White" at bounding box center [580, 303] width 307 height 22
click at [631, 292] on div "Actiforce STD Height Leg 450mm Stroke Finish Satin White" at bounding box center [580, 303] width 307 height 22
click at [818, 333] on div at bounding box center [706, 344] width 747 height 22
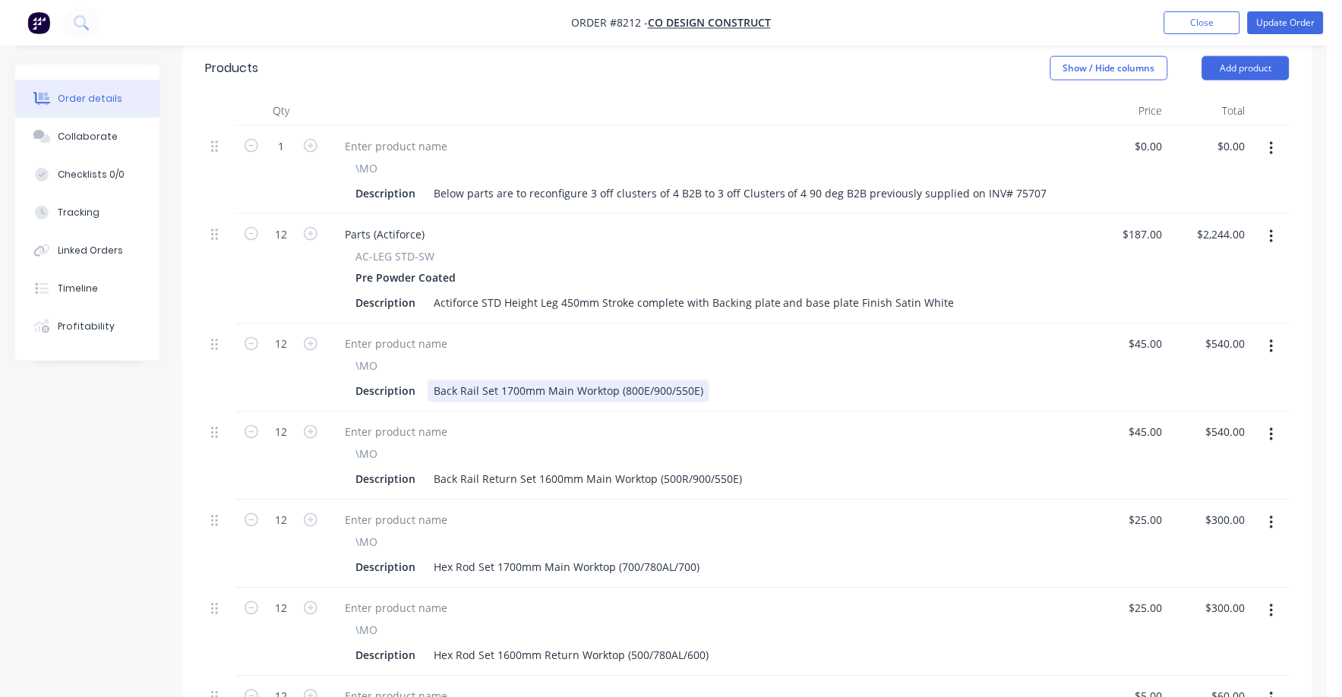
click at [790, 382] on div "\MO Description Back Rail Set 1700mm Main Worktop (800E/900/550E)" at bounding box center [705, 368] width 759 height 88
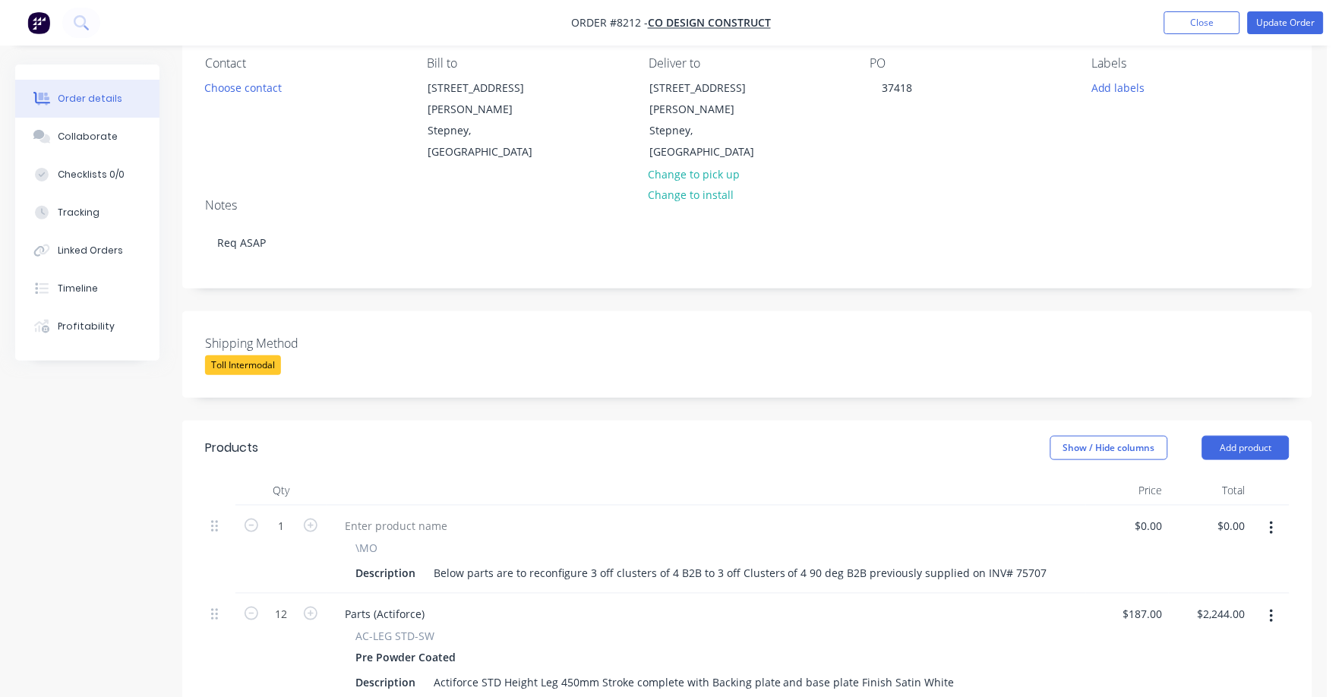
scroll to position [0, 0]
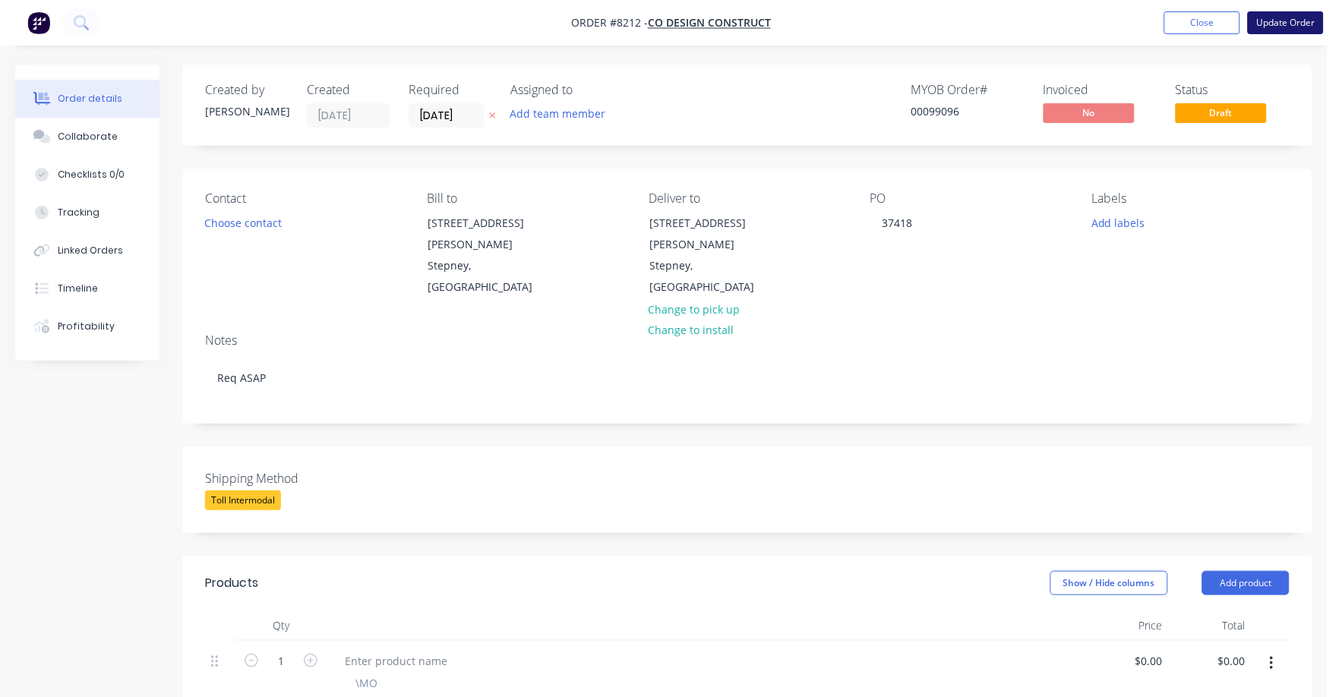
click at [1284, 18] on button "Update Order" at bounding box center [1285, 22] width 76 height 23
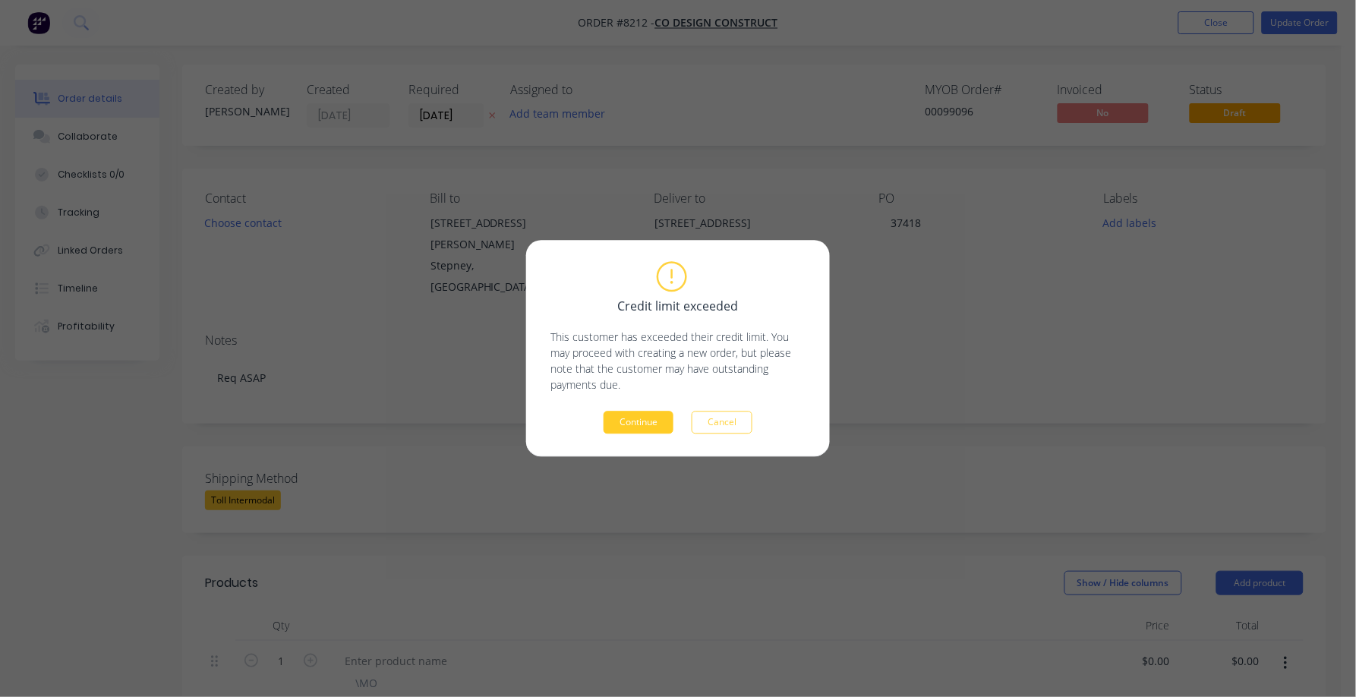
click at [638, 424] on button "Continue" at bounding box center [639, 422] width 70 height 23
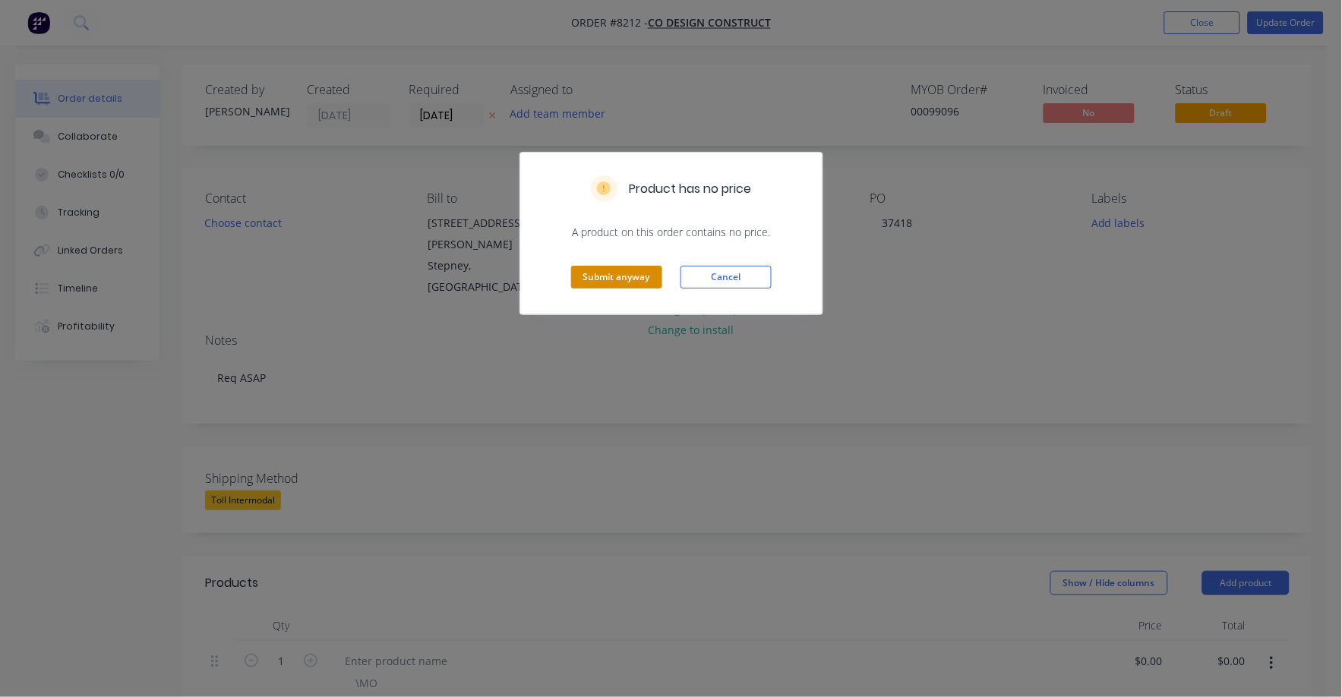
click at [610, 279] on button "Submit anyway" at bounding box center [616, 277] width 91 height 23
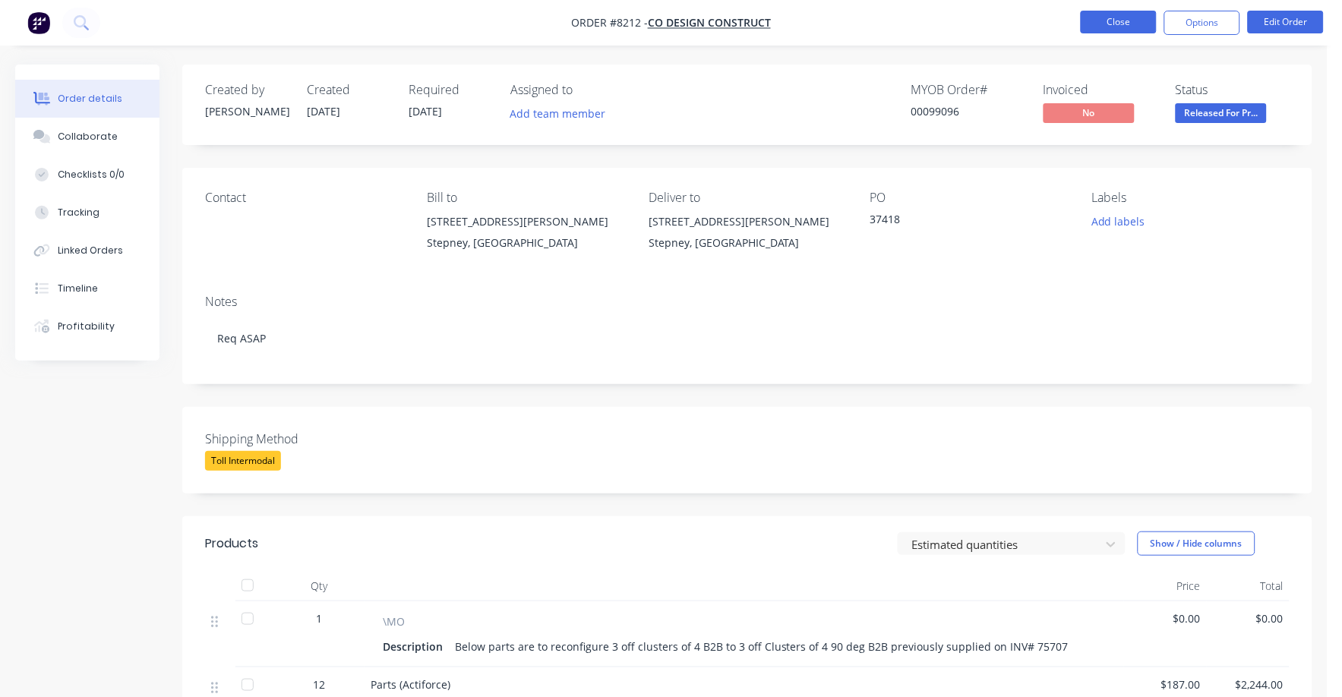
click at [1123, 24] on button "Close" at bounding box center [1118, 22] width 76 height 23
